Goal: Navigation & Orientation: Find specific page/section

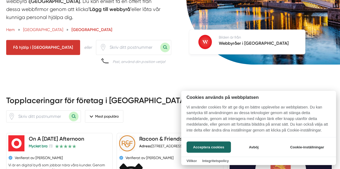
scroll to position [106, 0]
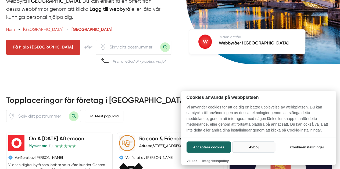
click at [259, 145] on button "Avböj" at bounding box center [253, 147] width 43 height 11
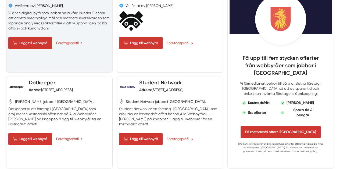
scroll to position [258, 0]
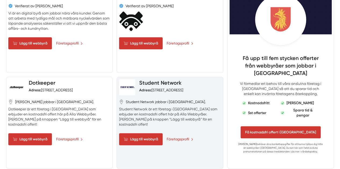
click at [175, 86] on link "Student Network" at bounding box center [160, 83] width 42 height 6
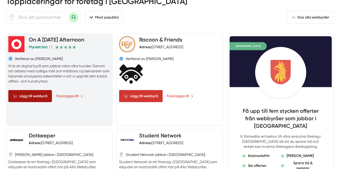
scroll to position [228, 0]
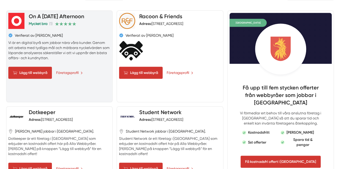
click at [71, 38] on div "Verifierat av [PERSON_NAME]" at bounding box center [59, 35] width 102 height 5
click at [82, 61] on p "Vi är en digital byrå som jobbar nära våra kunder. Genom att arbeta med tydliga…" at bounding box center [59, 50] width 102 height 21
click at [69, 76] on link "Företagsprofil" at bounding box center [69, 73] width 27 height 6
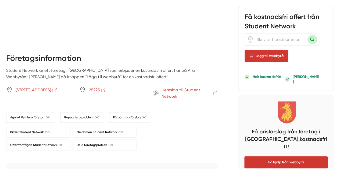
scroll to position [336, 0]
click at [175, 87] on span "Hemsida till Student Network" at bounding box center [189, 93] width 56 height 13
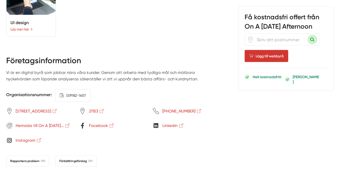
scroll to position [514, 0]
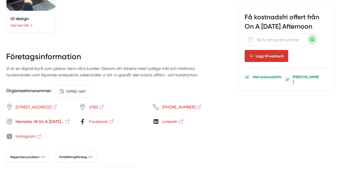
click at [36, 119] on span "Hemsida till On A Wednesday..." at bounding box center [43, 122] width 55 height 6
